Goal: Transaction & Acquisition: Register for event/course

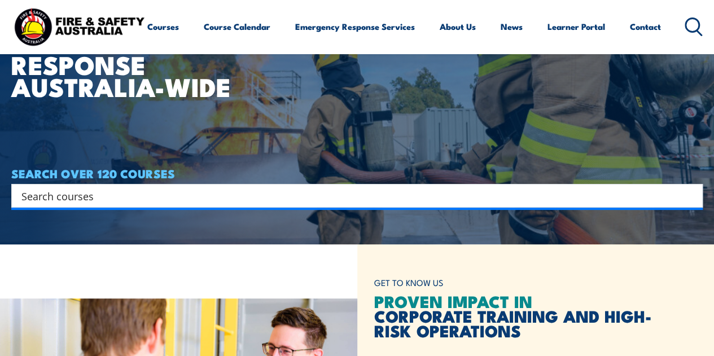
click at [141, 194] on input "Search input" at bounding box center [349, 195] width 657 height 17
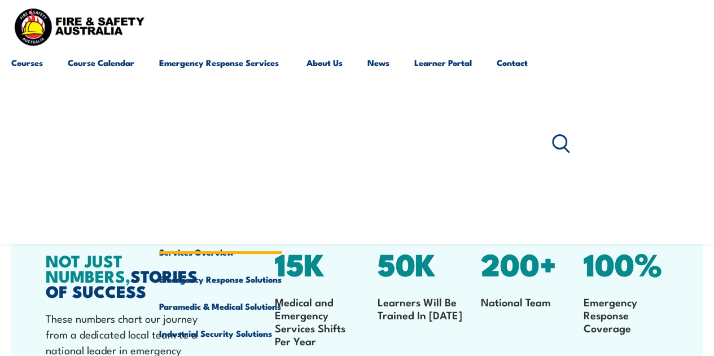
scroll to position [1412, 0]
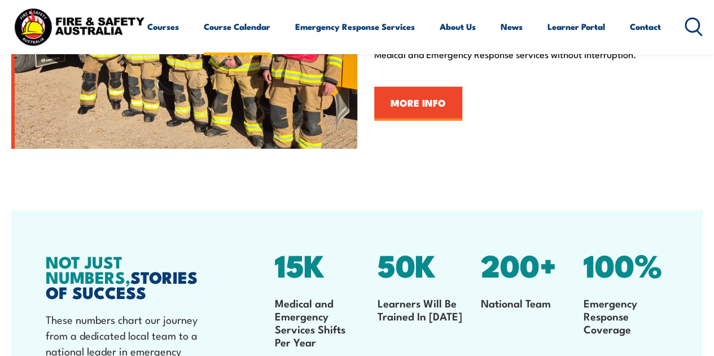
click at [204, 40] on link "Course Calendar" at bounding box center [237, 26] width 67 height 27
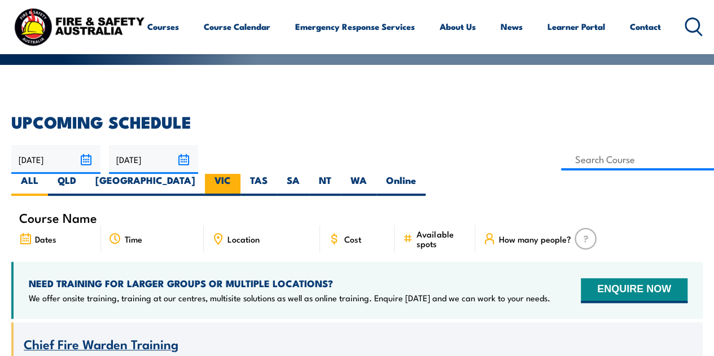
scroll to position [225, 0]
click at [241, 174] on label "VIC" at bounding box center [223, 185] width 36 height 22
click at [238, 174] on input "VIC" at bounding box center [234, 177] width 7 height 7
radio input "true"
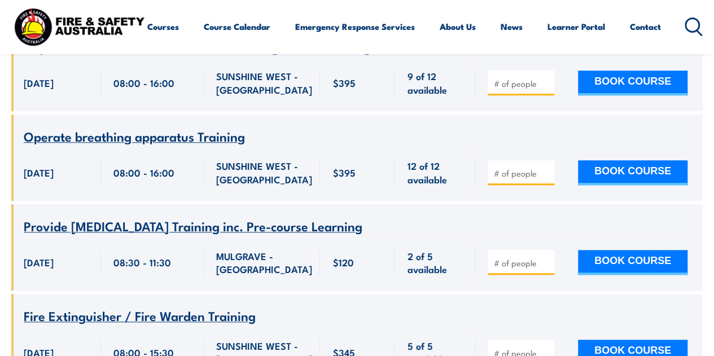
scroll to position [2501, 0]
click at [512, 263] on input "number" at bounding box center [522, 263] width 56 height 11
type input "2"
click at [621, 268] on button "BOOK COURSE" at bounding box center [633, 262] width 110 height 25
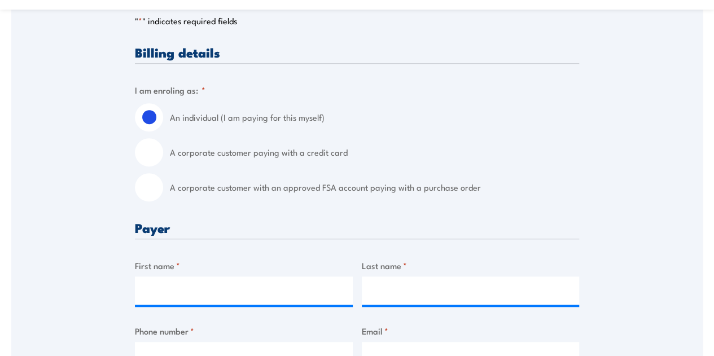
scroll to position [282, 0]
click at [155, 149] on input "A corporate customer paying with a credit card" at bounding box center [149, 152] width 28 height 28
radio input "true"
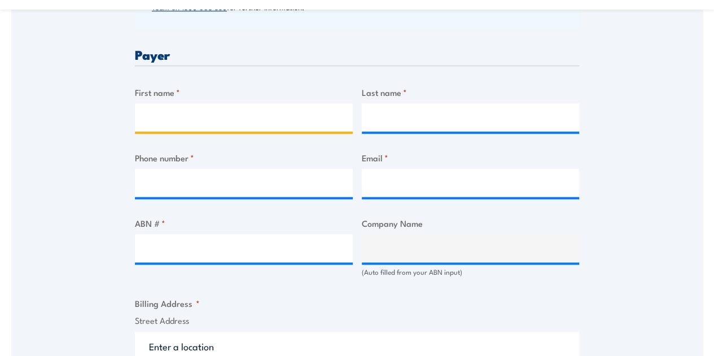
click at [174, 110] on input "First name *" at bounding box center [244, 117] width 218 height 28
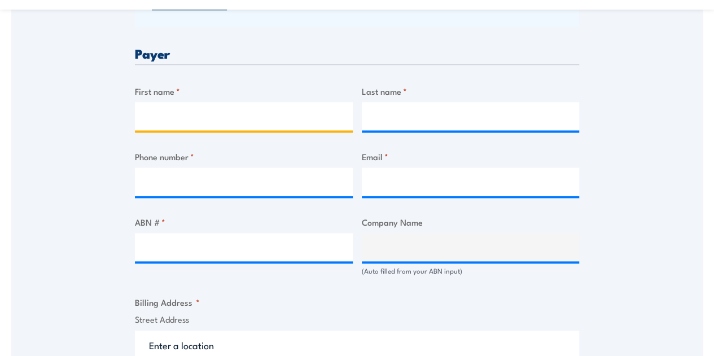
scroll to position [564, 0]
type input "Zoe"
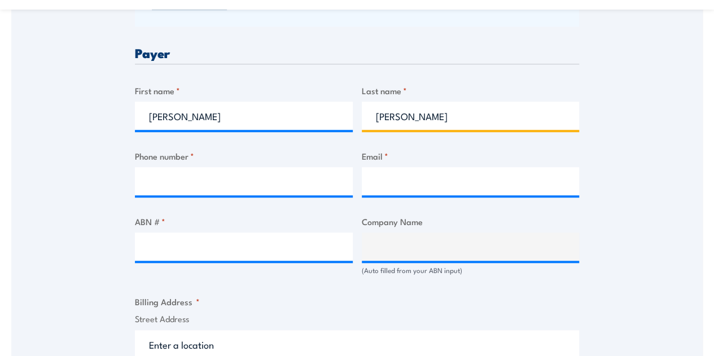
type input "Ackerman"
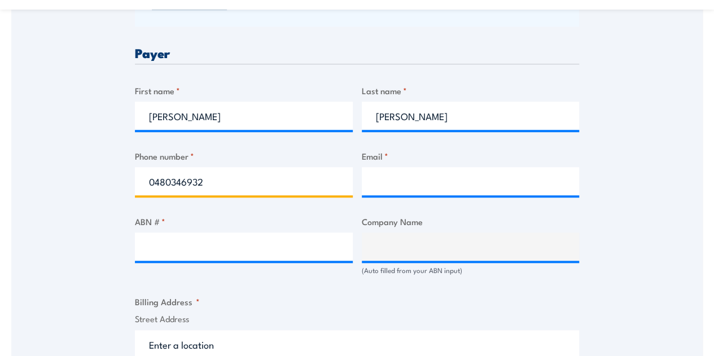
type input "0480346932"
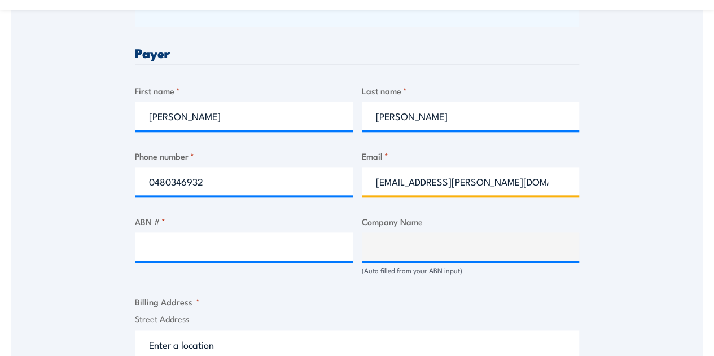
type input "zoe.ackerman@cipconstruct.com.au"
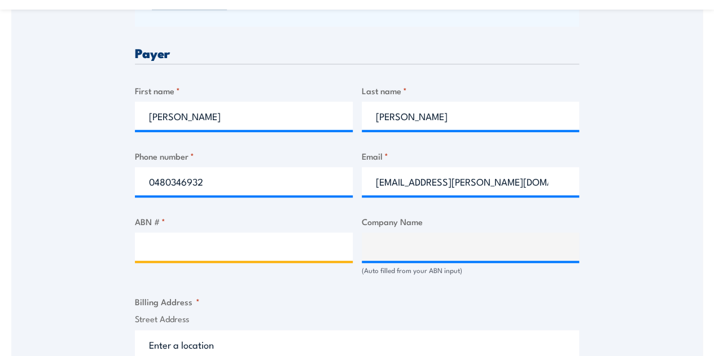
click at [182, 245] on input "ABN # *" at bounding box center [244, 247] width 218 height 28
paste input "97 0573 522 35"
type input "97 0573 522 35"
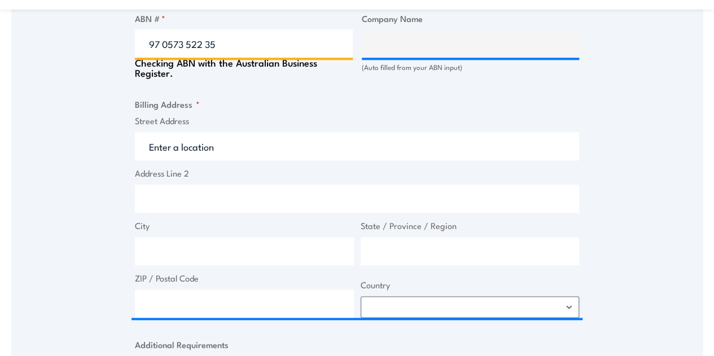
type input "C.I.P. CONSTRUCTIONS PTY LTD"
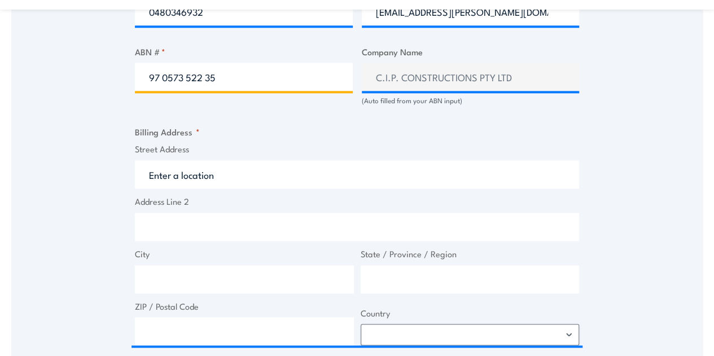
type input "97 0573 522 35"
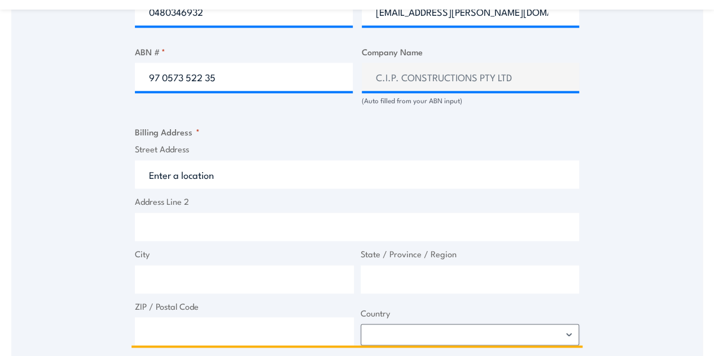
click at [176, 171] on input "Street Address" at bounding box center [357, 174] width 444 height 28
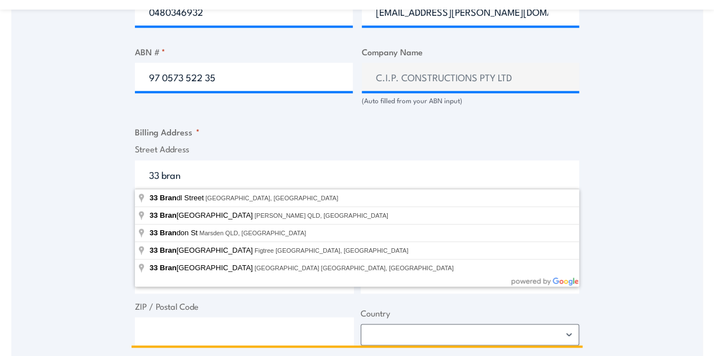
type input "33 Brandl Street, Eight Mile Plains QLD, Australia"
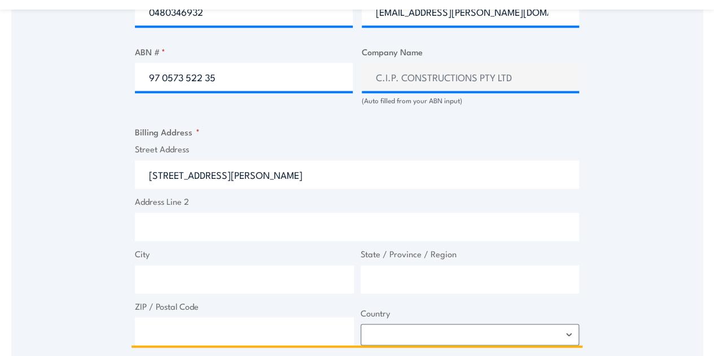
type input "33 Brandl St"
type input "Eight Mile Plains"
type input "Queensland"
type input "4113"
select select "Australia"
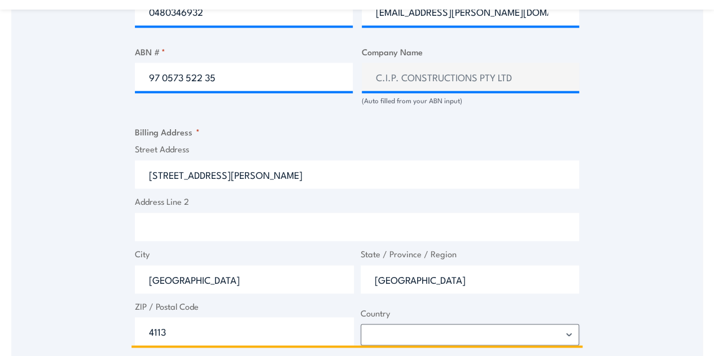
type input "33 Brandl St"
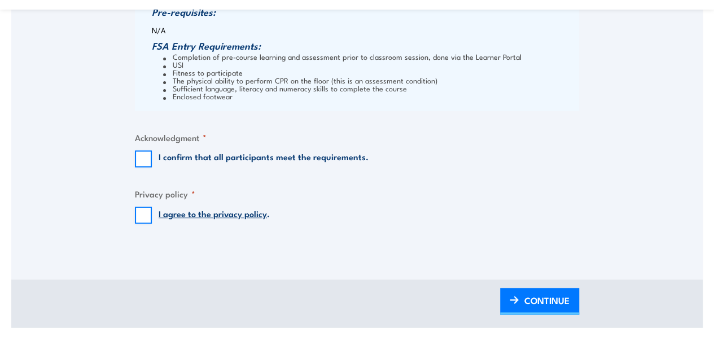
scroll to position [1185, 0]
type input "Floor 1"
click at [146, 155] on input "I confirm that all participants meet the requirements." at bounding box center [143, 158] width 17 height 17
checkbox input "true"
click at [145, 213] on input "I agree to the privacy policy ." at bounding box center [143, 215] width 17 height 17
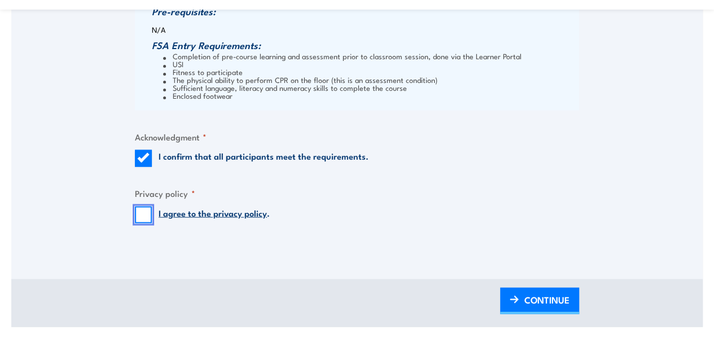
checkbox input "true"
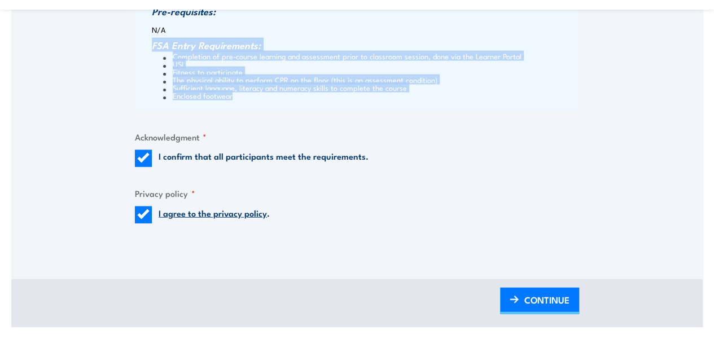
drag, startPoint x: 153, startPoint y: 45, endPoint x: 248, endPoint y: 94, distance: 106.6
click at [248, 94] on div "Please read and confirm that all participants meet the prerequsites and entry r…" at bounding box center [357, 41] width 444 height 140
copy div "FSA Entry Requirements: Completion of pre-course learning and assessment prior …"
drag, startPoint x: 560, startPoint y: 294, endPoint x: 516, endPoint y: 258, distance: 57.0
click at [560, 294] on span "CONTINUE" at bounding box center [547, 300] width 45 height 30
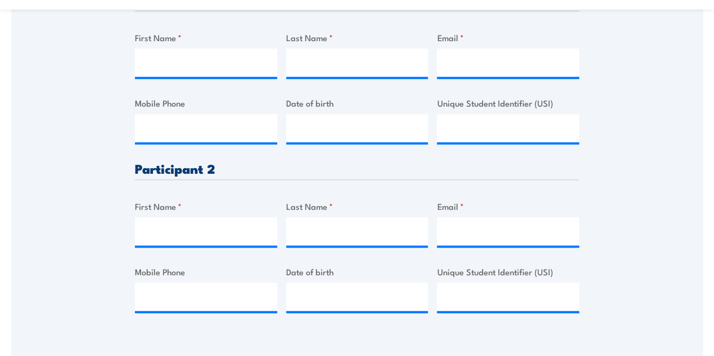
scroll to position [405, 0]
click at [164, 66] on input "First Name *" at bounding box center [206, 63] width 142 height 28
paste input "Trent"
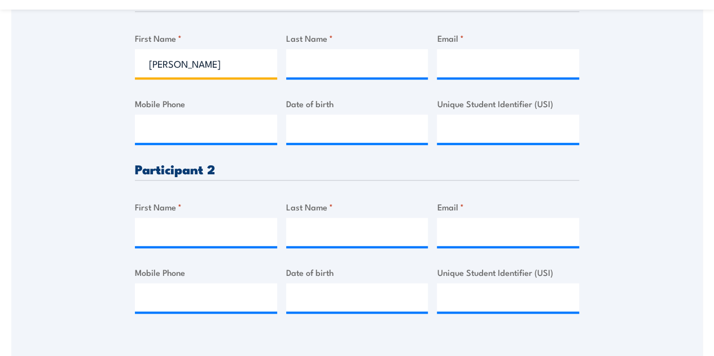
type input "Trent"
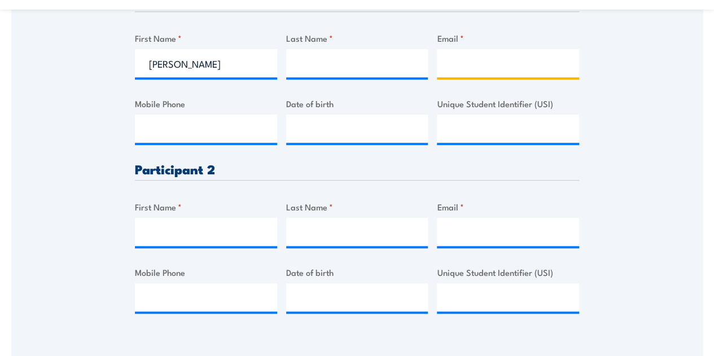
click at [478, 63] on input "Email *" at bounding box center [508, 63] width 142 height 28
paste input "trent.mullavey@cipconstruct.com.au"
type input "trent.mullavey@cipconstruct.com.au"
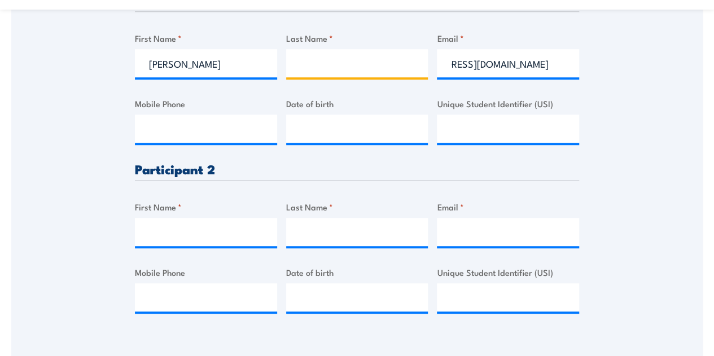
click at [371, 61] on input "Last Name *" at bounding box center [357, 63] width 142 height 28
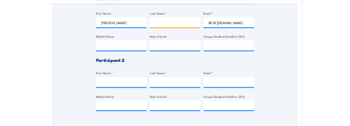
scroll to position [0, 0]
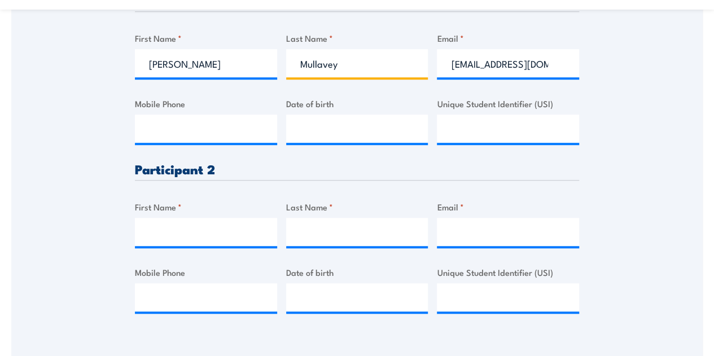
type input "Mullavey"
click at [198, 132] on input "Mobile Phone" at bounding box center [206, 129] width 142 height 28
paste input "0411 541 442"
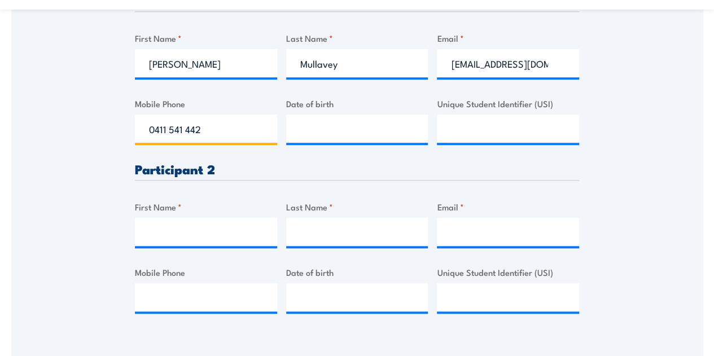
type input "0411 541 442"
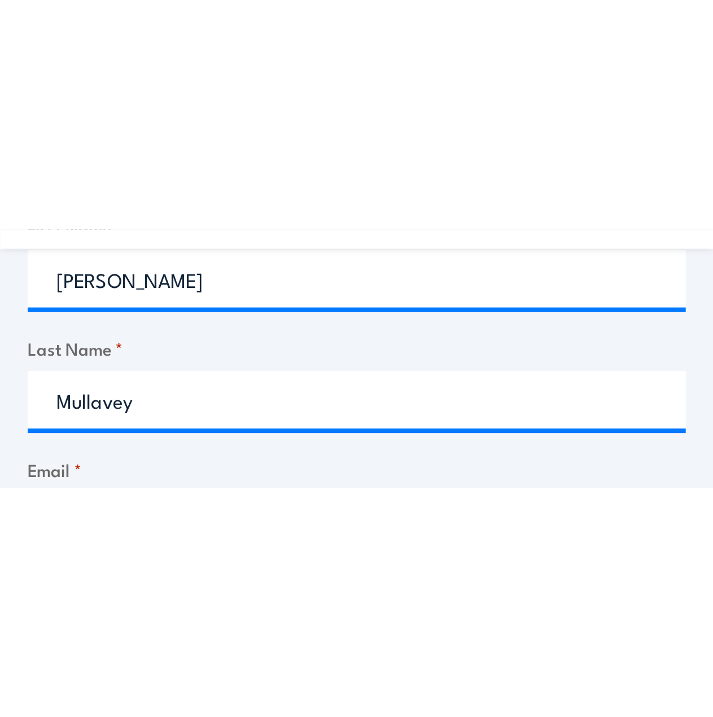
scroll to position [379, 0]
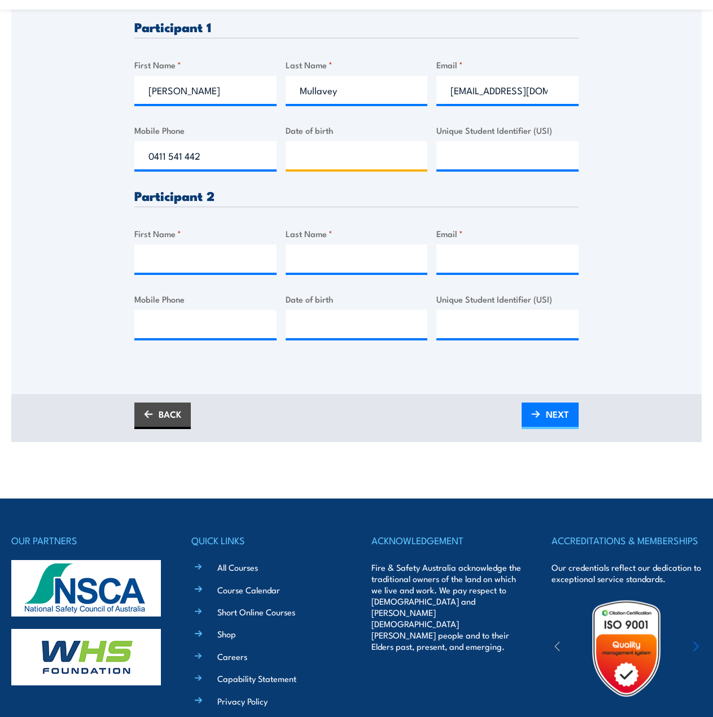
click at [370, 152] on input "Date of birth" at bounding box center [357, 155] width 142 height 28
paste input "25/01/1985"
type input "25/01/1985"
click at [456, 161] on input "Unique Student Identifier (USI)" at bounding box center [508, 155] width 142 height 28
paste input "YVBZ2EA9R7"
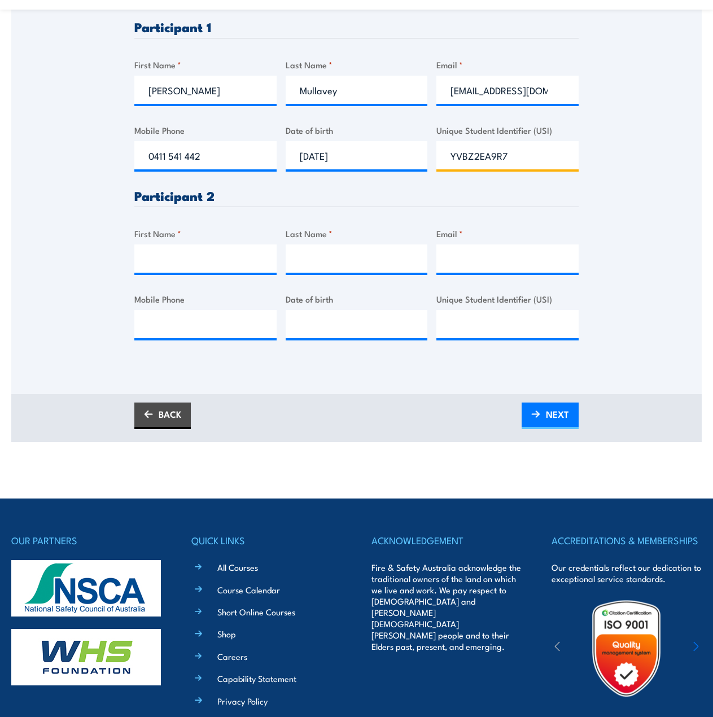
type input "YVBZ2EA9R7"
click at [219, 259] on input "First Name *" at bounding box center [205, 259] width 142 height 28
type input "Indigo"
type input "Ellison"
click at [456, 256] on input "Email *" at bounding box center [508, 259] width 142 height 28
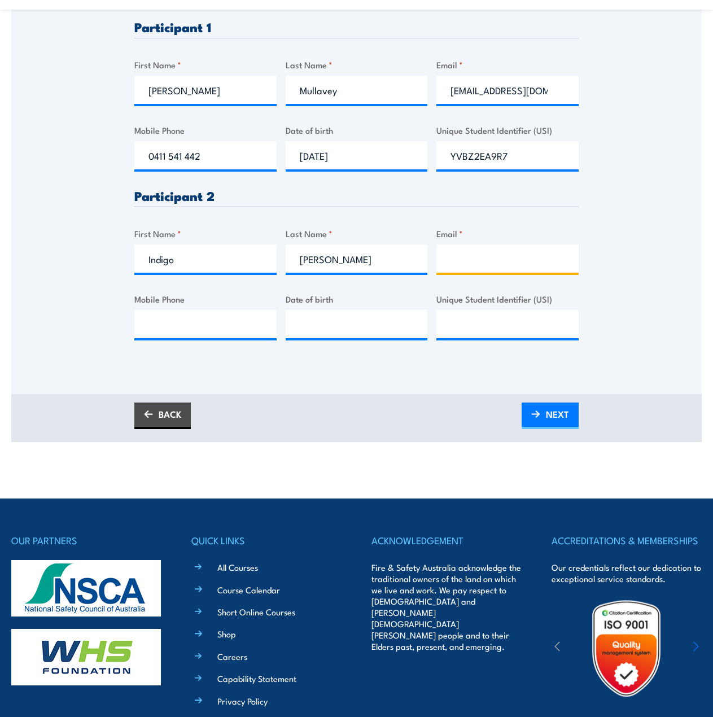
paste input "Indigo.Ellison@cipconstruct.com.au"
type input "Indigo.Ellison@cipconstruct.com.au"
drag, startPoint x: 228, startPoint y: 329, endPoint x: 287, endPoint y: 335, distance: 59.0
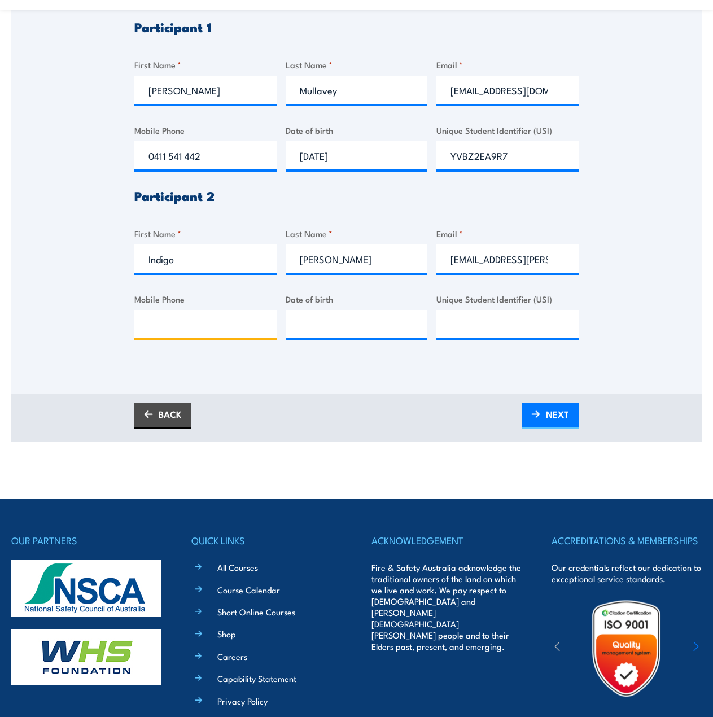
click at [228, 329] on input "Mobile Phone" at bounding box center [205, 324] width 142 height 28
paste input "0418 367 401"
type input "0418 367 401"
click at [320, 329] on input "Date of birth" at bounding box center [357, 324] width 142 height 28
paste input "11/04/2001"
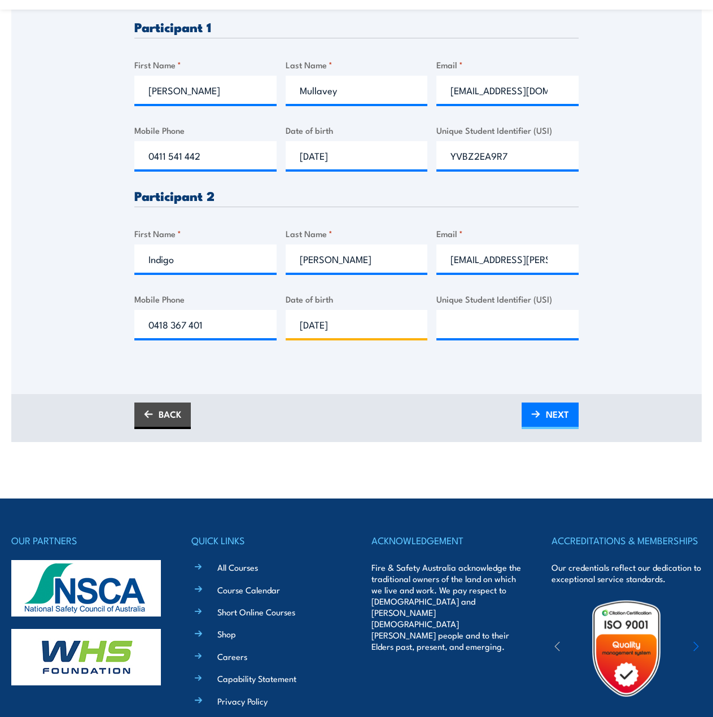
type input "11/04/2001"
click at [504, 325] on input "Unique Student Identifier (USI)" at bounding box center [508, 324] width 142 height 28
paste input "2TPPBUJMSQ"
type input "2TPPBUJMSQ"
click at [536, 347] on img at bounding box center [535, 415] width 9 height 8
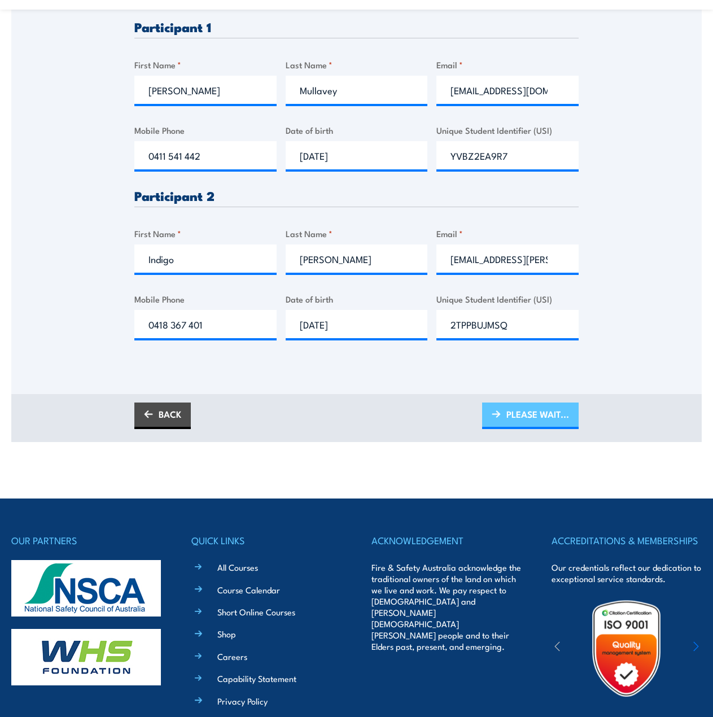
click at [547, 347] on span "PLEASE WAIT..." at bounding box center [538, 414] width 63 height 30
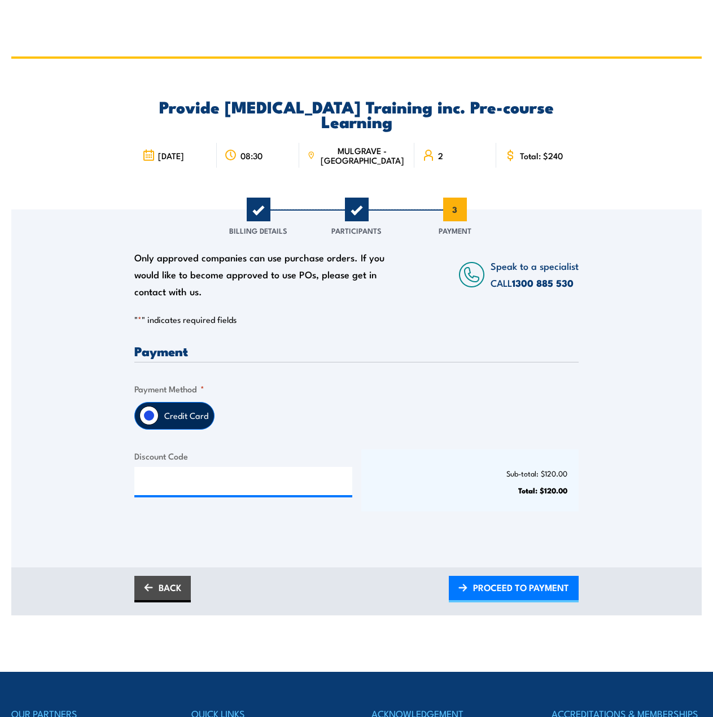
click at [193, 347] on label "Credit Card" at bounding box center [186, 416] width 55 height 27
click at [159, 347] on input "Credit Card" at bounding box center [148, 415] width 19 height 19
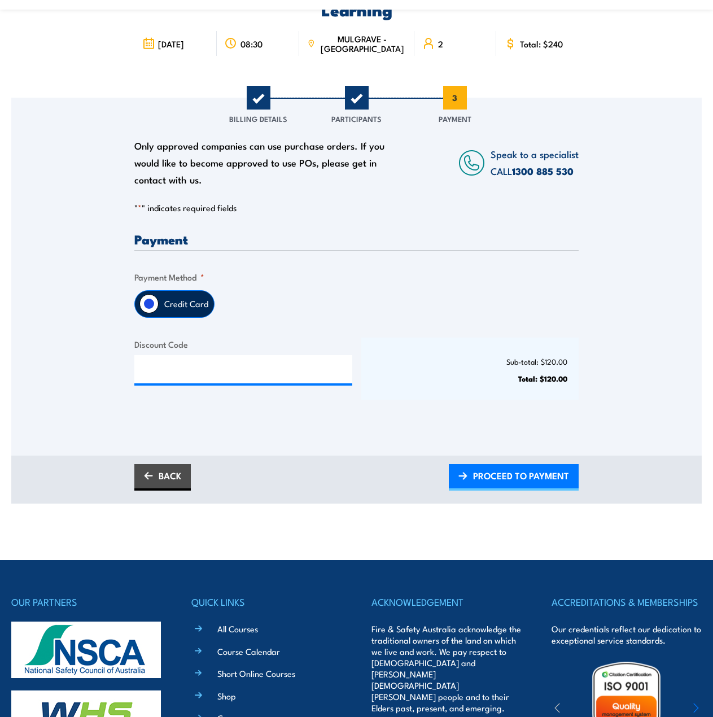
scroll to position [113, 0]
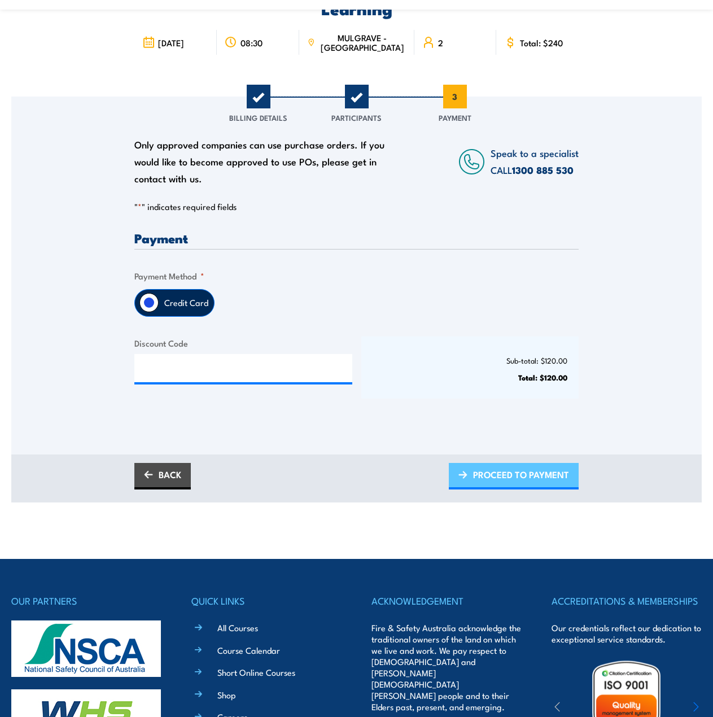
click at [545, 347] on span "PROCEED TO PAYMENT" at bounding box center [521, 475] width 96 height 30
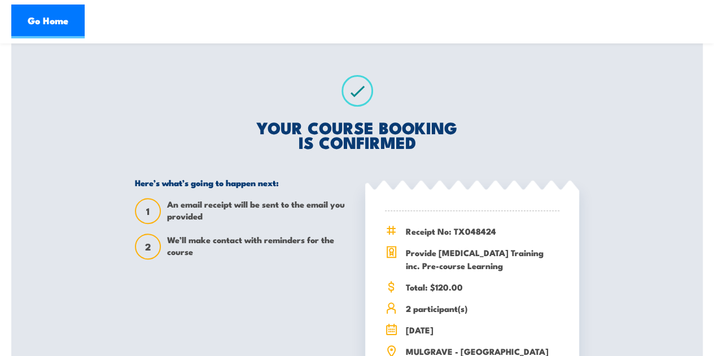
scroll to position [182, 0]
